Goal: Find specific page/section: Find specific page/section

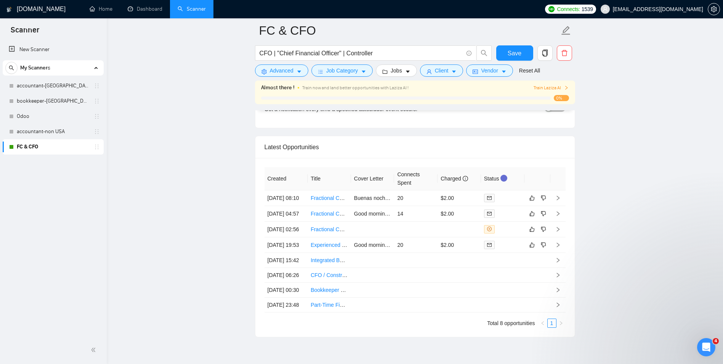
scroll to position [1831, 0]
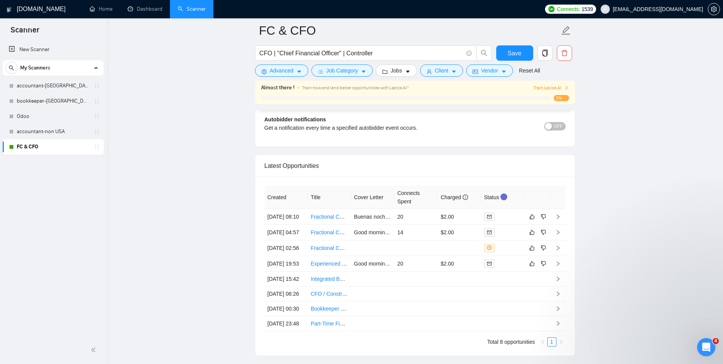
click at [60, 149] on link "FC & CFO" at bounding box center [53, 146] width 72 height 15
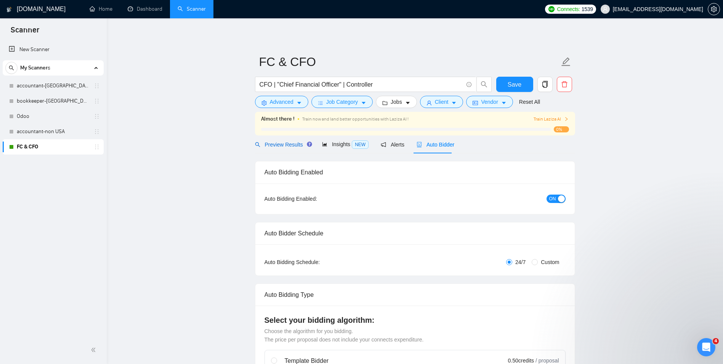
click at [279, 147] on span "Preview Results" at bounding box center [282, 144] width 55 height 6
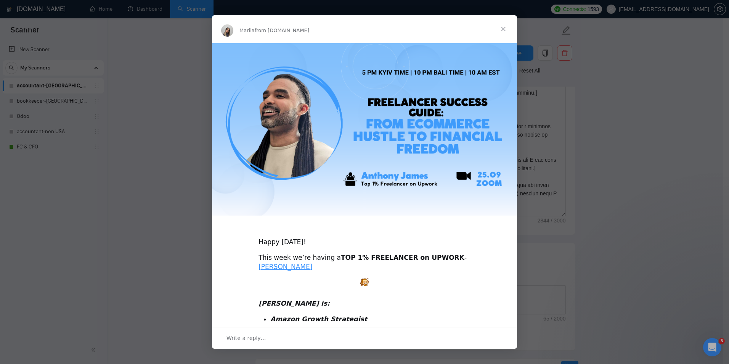
scroll to position [134, 0]
click at [181, 75] on div "Intercom messenger" at bounding box center [364, 182] width 729 height 364
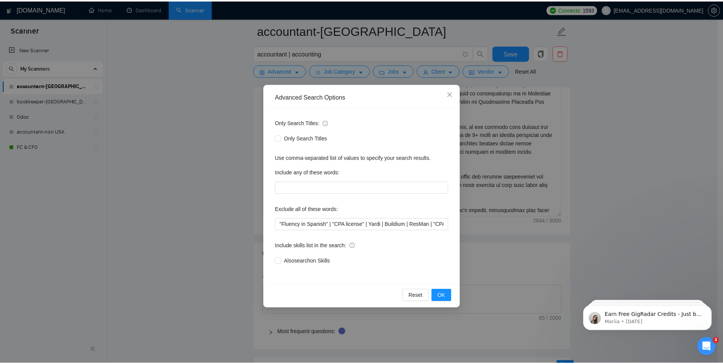
scroll to position [0, 0]
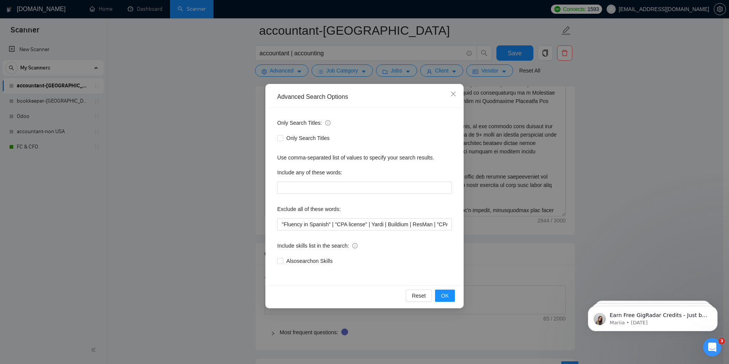
click at [170, 181] on div "Advanced Search Options Only Search Titles: Only Search Titles Use comma-separa…" at bounding box center [364, 182] width 729 height 364
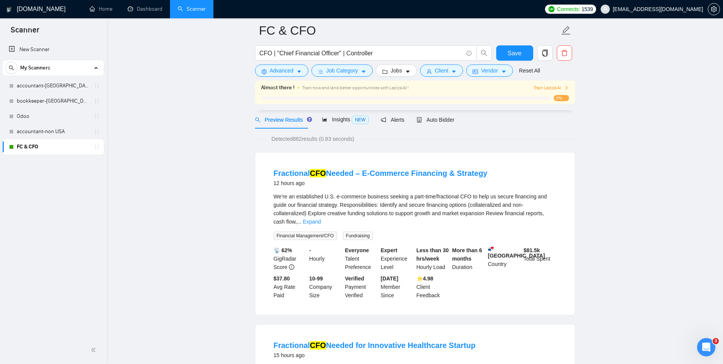
scroll to position [38, 0]
